Goal: Task Accomplishment & Management: Use online tool/utility

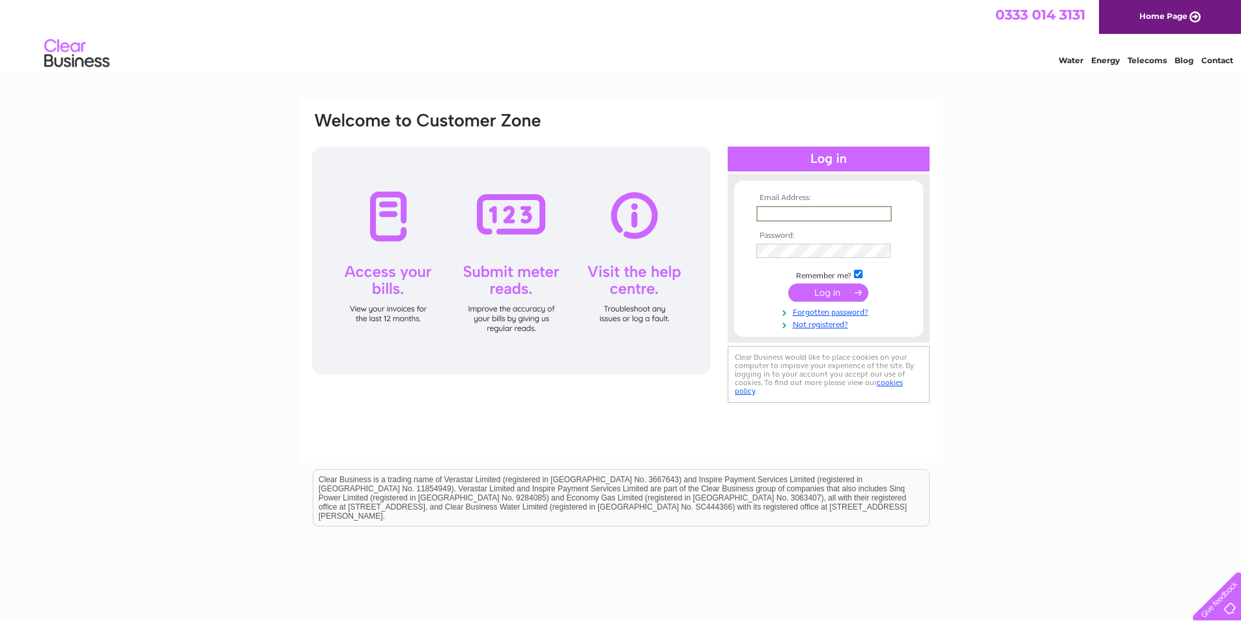
click at [775, 214] on input "text" at bounding box center [824, 214] width 136 height 16
type input "A"
type input "[EMAIL_ADDRESS][DOMAIN_NAME]"
click at [830, 291] on input "submit" at bounding box center [828, 292] width 80 height 18
click at [832, 285] on input "submit" at bounding box center [828, 292] width 80 height 18
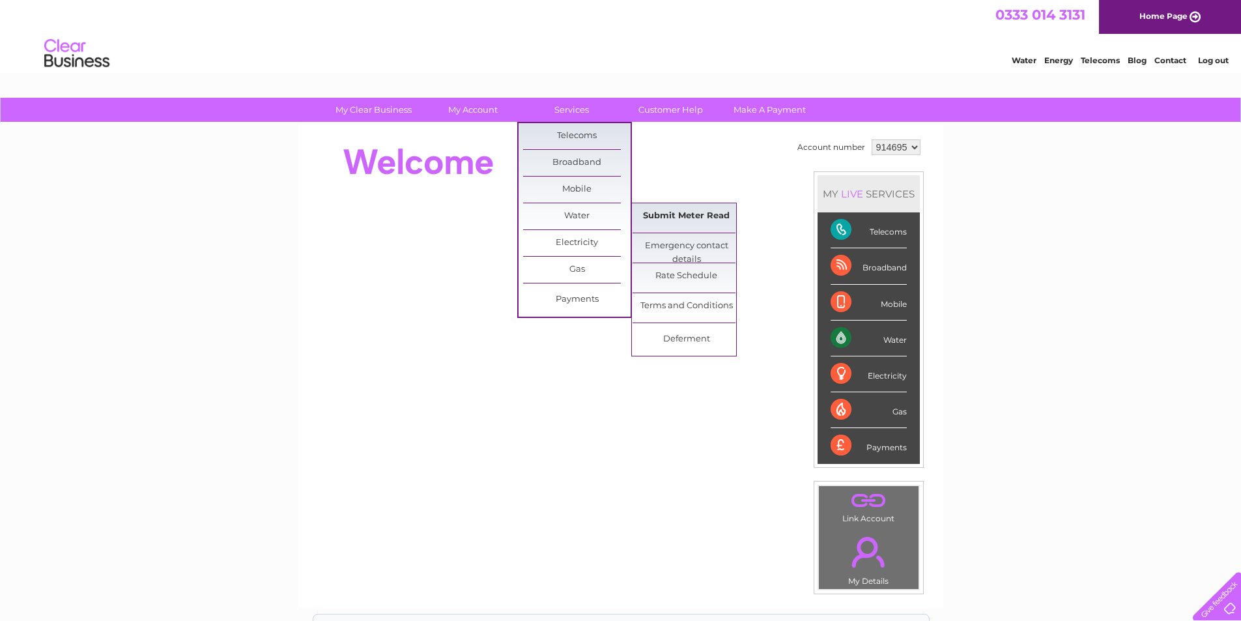
click at [645, 210] on link "Submit Meter Read" at bounding box center [687, 216] width 108 height 26
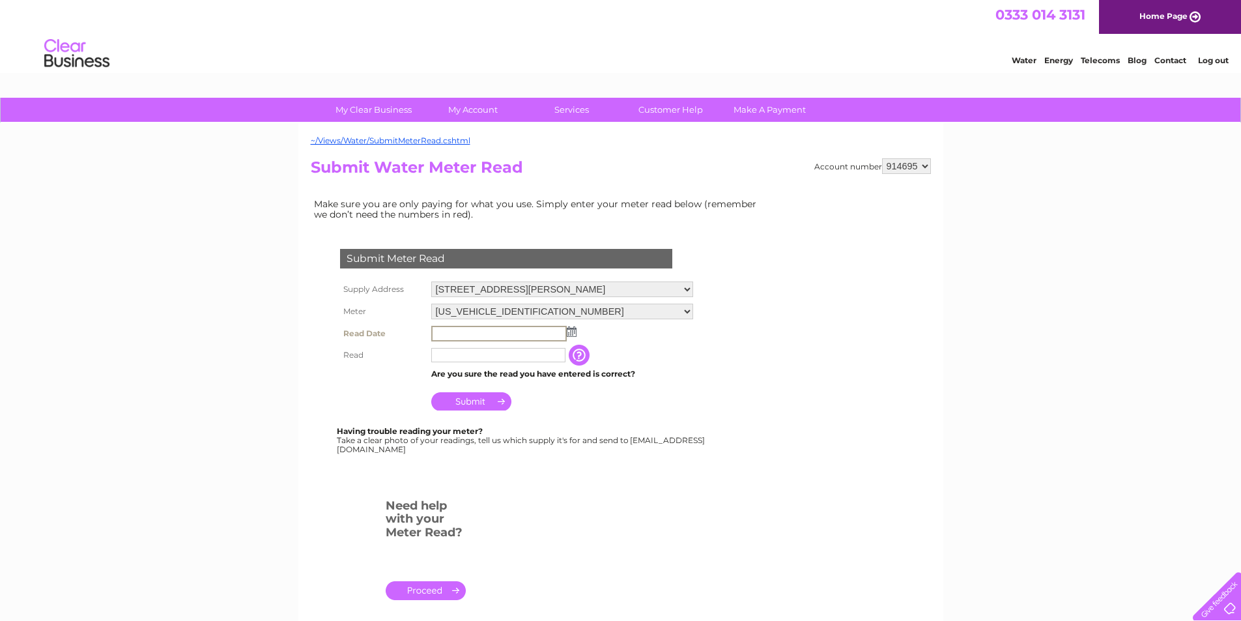
click at [457, 339] on input "text" at bounding box center [499, 334] width 136 height 16
click at [571, 327] on img at bounding box center [572, 331] width 10 height 10
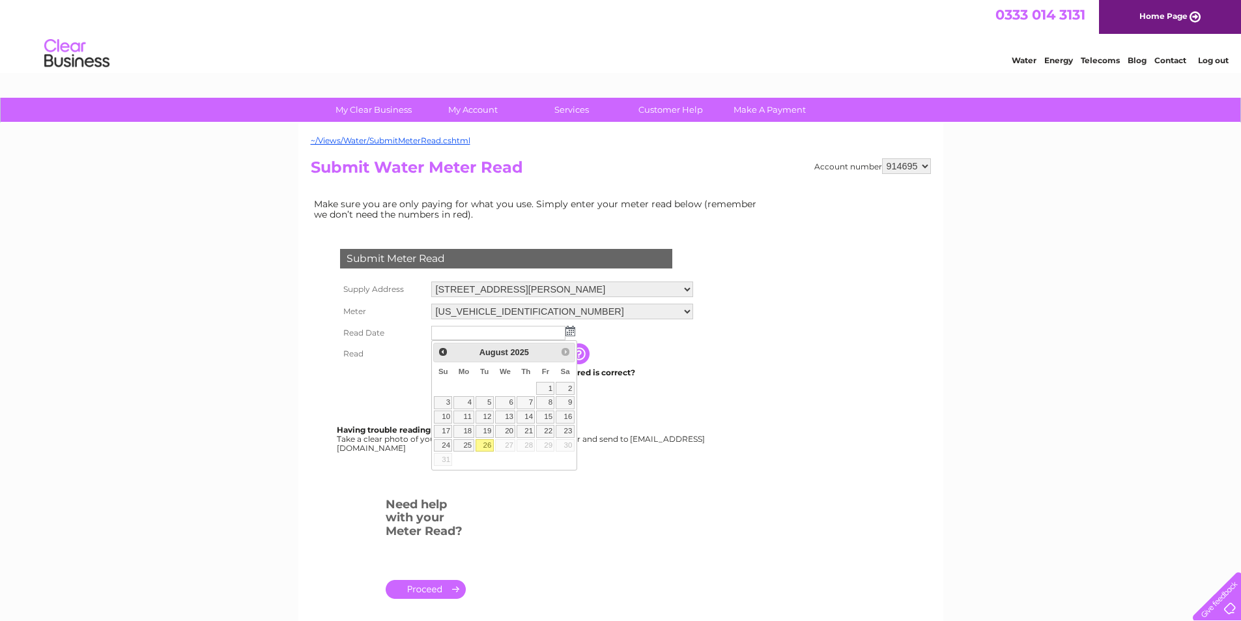
click at [482, 450] on link "26" at bounding box center [485, 445] width 18 height 13
type input "2025/08/26"
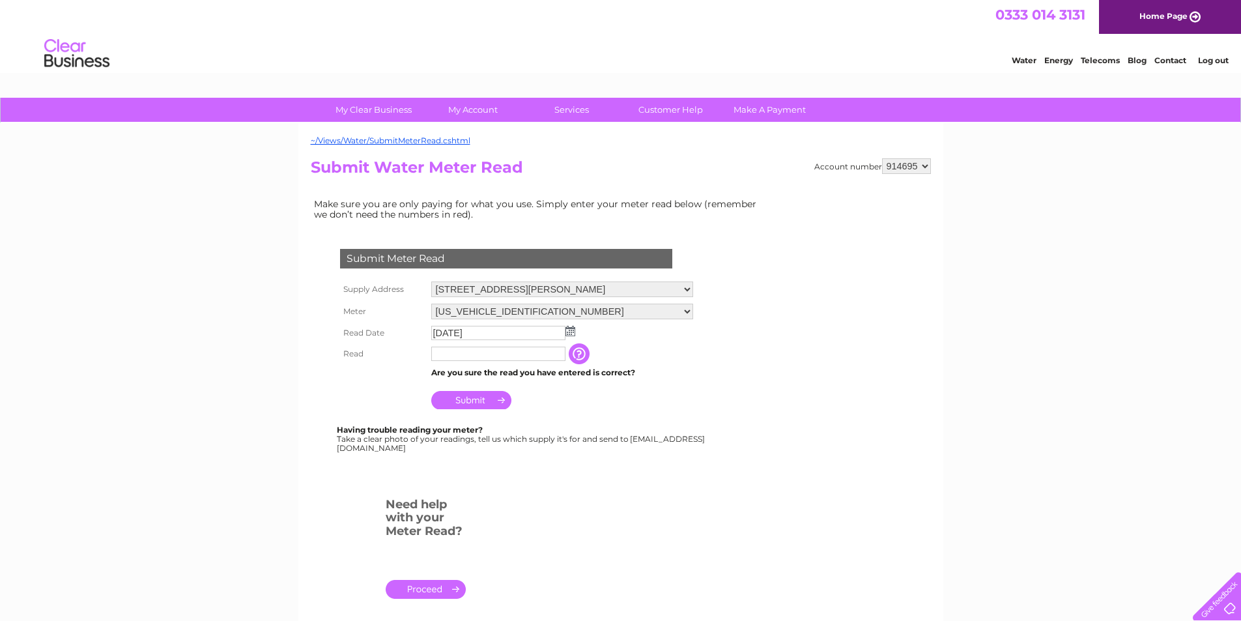
click at [461, 355] on input "text" at bounding box center [498, 354] width 134 height 14
type input "00069"
click at [487, 395] on input "Submit" at bounding box center [471, 401] width 80 height 18
